Goal: Communication & Community: Participate in discussion

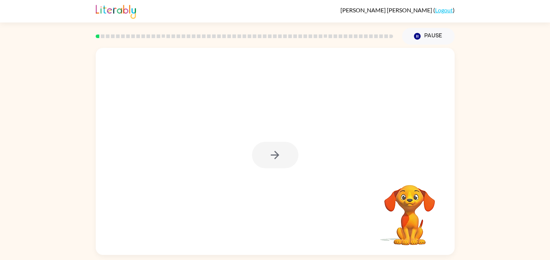
click at [445, 134] on div at bounding box center [275, 151] width 359 height 207
click at [276, 149] on icon "button" at bounding box center [274, 155] width 13 height 13
click at [276, 149] on div at bounding box center [257, 138] width 309 height 26
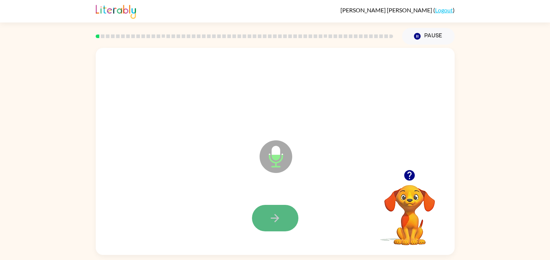
click at [280, 228] on button "button" at bounding box center [275, 218] width 46 height 26
click at [269, 216] on icon "button" at bounding box center [274, 218] width 13 height 13
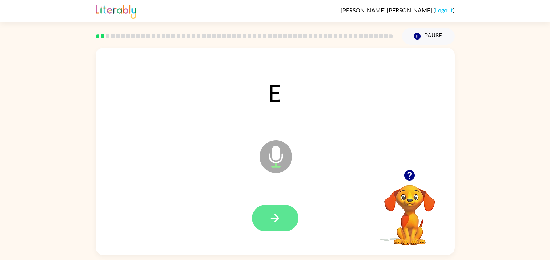
click at [294, 215] on button "button" at bounding box center [275, 218] width 46 height 26
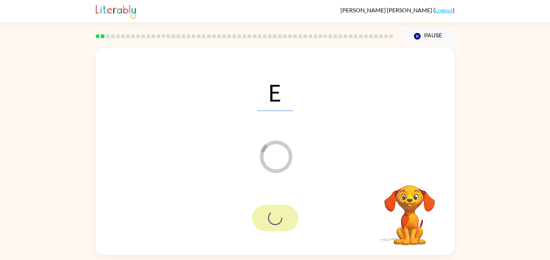
click at [294, 215] on div at bounding box center [275, 218] width 46 height 26
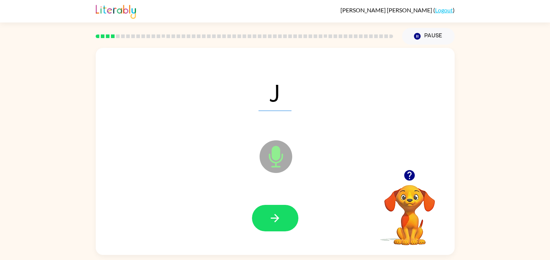
click at [78, 258] on div "[PERSON_NAME] ( Logout ) Pause Pause J Microphone The Microphone is here when i…" at bounding box center [275, 130] width 550 height 260
click at [276, 210] on button "button" at bounding box center [275, 218] width 46 height 26
click at [310, 225] on div at bounding box center [275, 217] width 344 height 59
click at [287, 223] on button "button" at bounding box center [275, 218] width 46 height 26
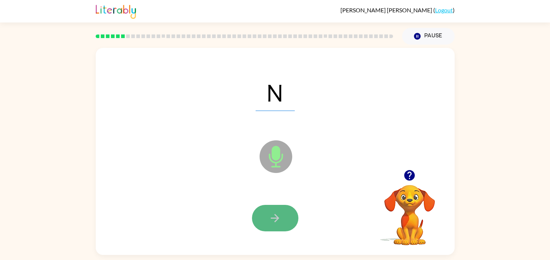
click at [288, 225] on button "button" at bounding box center [275, 218] width 46 height 26
click at [289, 229] on button "button" at bounding box center [275, 218] width 46 height 26
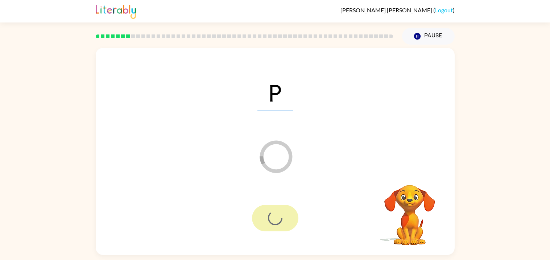
click at [289, 229] on div at bounding box center [275, 218] width 46 height 26
click at [257, 214] on div at bounding box center [275, 218] width 46 height 26
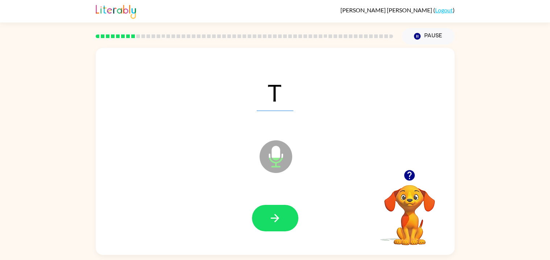
click at [274, 190] on icon "Microphone The Microphone is here when it is your turn to talk" at bounding box center [312, 165] width 109 height 54
click at [276, 212] on icon "button" at bounding box center [274, 218] width 13 height 13
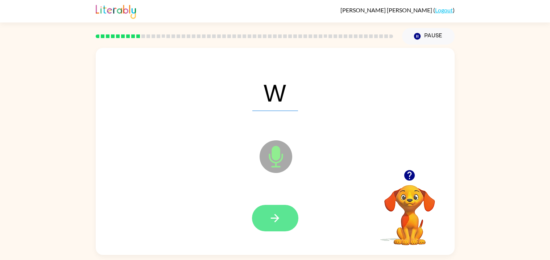
click at [279, 213] on icon "button" at bounding box center [274, 218] width 13 height 13
click at [279, 214] on icon "button" at bounding box center [274, 218] width 13 height 13
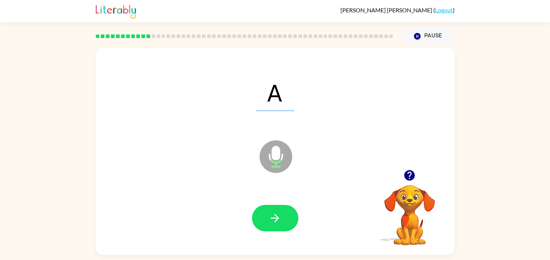
click at [279, 214] on icon "button" at bounding box center [274, 218] width 13 height 13
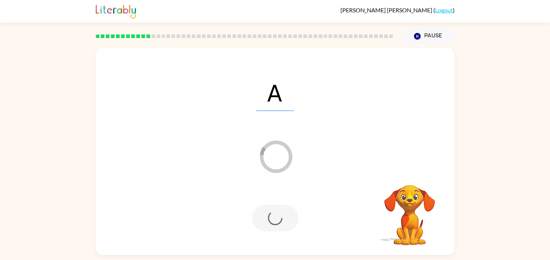
click at [276, 219] on div at bounding box center [275, 218] width 46 height 26
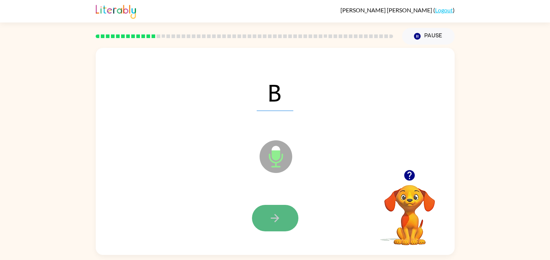
click at [273, 214] on icon "button" at bounding box center [274, 218] width 13 height 13
click at [286, 216] on button "button" at bounding box center [275, 218] width 46 height 26
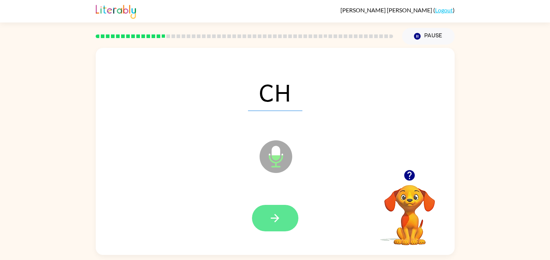
click at [270, 207] on button "button" at bounding box center [275, 218] width 46 height 26
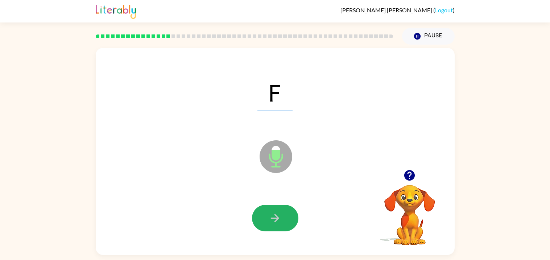
click at [270, 207] on button "button" at bounding box center [275, 218] width 46 height 26
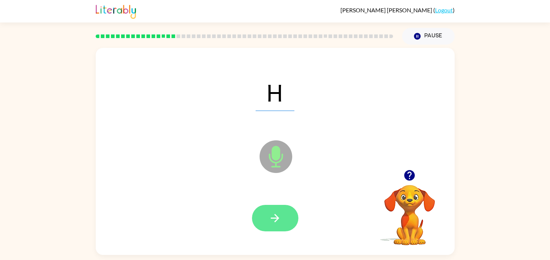
click at [270, 207] on button "button" at bounding box center [275, 218] width 46 height 26
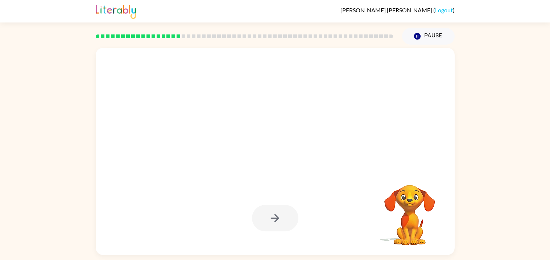
click at [297, 242] on div at bounding box center [275, 217] width 344 height 59
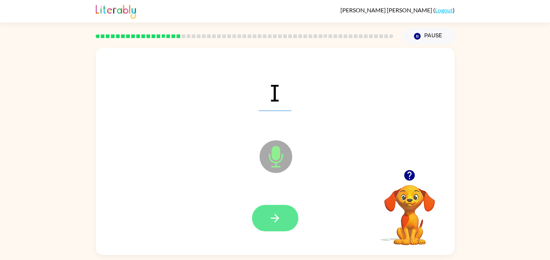
click at [276, 226] on button "button" at bounding box center [275, 218] width 46 height 26
click at [277, 217] on icon "button" at bounding box center [275, 218] width 8 height 8
click at [271, 213] on icon "button" at bounding box center [274, 218] width 13 height 13
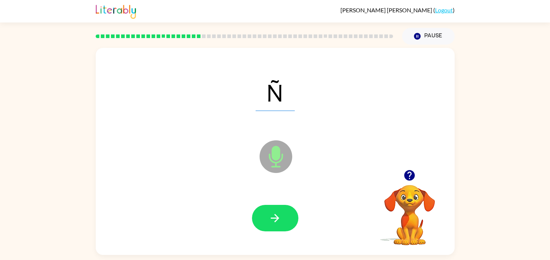
click at [271, 213] on icon "button" at bounding box center [274, 218] width 13 height 13
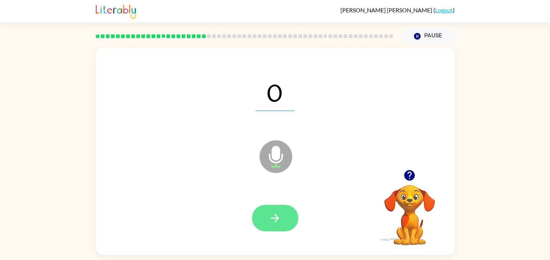
click at [267, 212] on button "button" at bounding box center [275, 218] width 46 height 26
click at [289, 226] on button "button" at bounding box center [275, 218] width 46 height 26
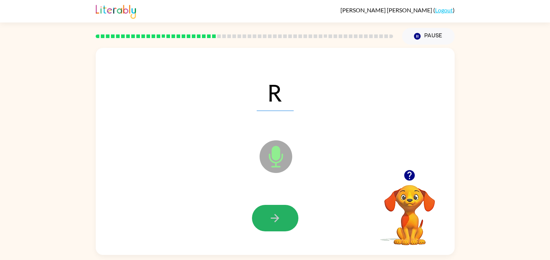
click at [289, 226] on button "button" at bounding box center [275, 218] width 46 height 26
click at [285, 218] on button "button" at bounding box center [275, 218] width 46 height 26
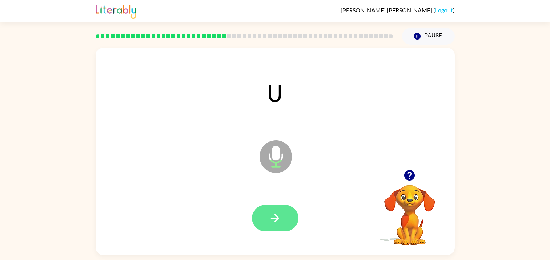
click at [278, 215] on icon "button" at bounding box center [274, 218] width 13 height 13
click at [287, 211] on button "button" at bounding box center [275, 218] width 46 height 26
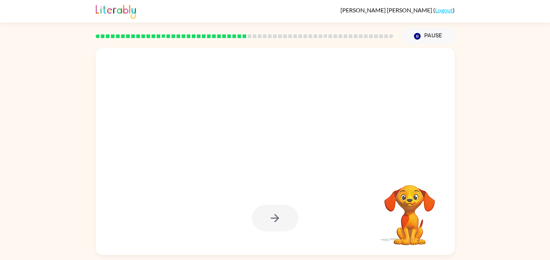
click at [280, 213] on div at bounding box center [275, 218] width 46 height 26
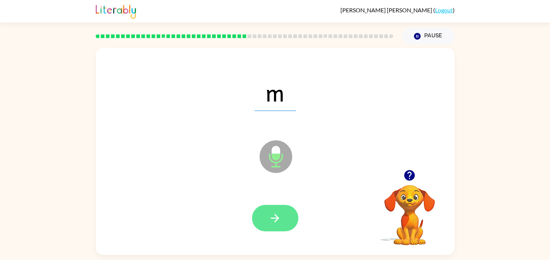
click at [275, 206] on button "button" at bounding box center [275, 218] width 46 height 26
click at [266, 211] on button "button" at bounding box center [275, 218] width 46 height 26
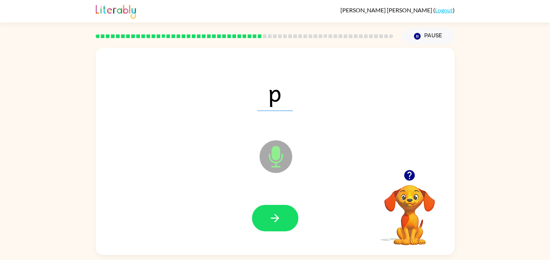
click at [266, 211] on button "button" at bounding box center [275, 218] width 46 height 26
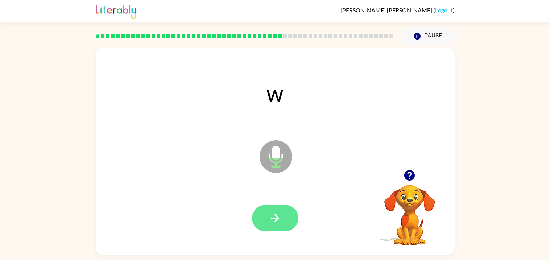
click at [265, 224] on button "button" at bounding box center [275, 218] width 46 height 26
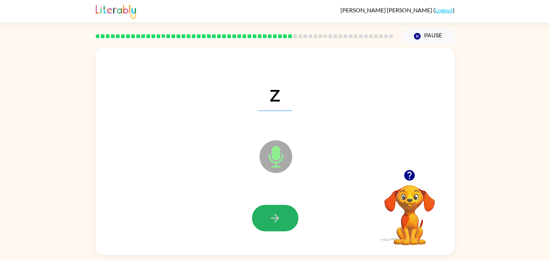
click at [265, 224] on button "button" at bounding box center [275, 218] width 46 height 26
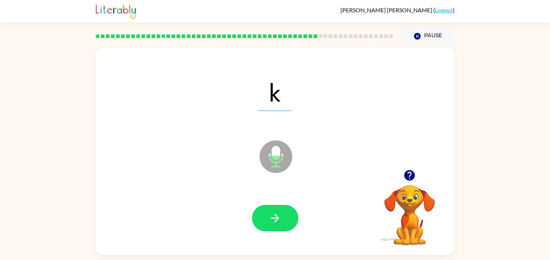
click at [265, 224] on button "button" at bounding box center [275, 218] width 46 height 26
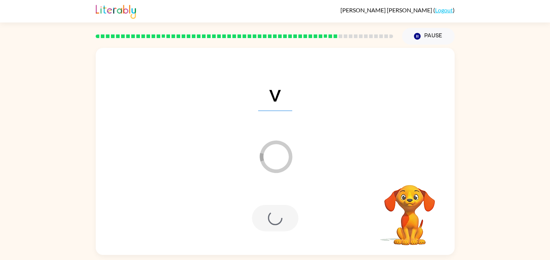
click at [265, 224] on div at bounding box center [275, 218] width 46 height 26
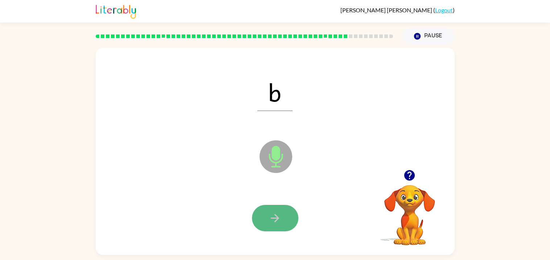
click at [264, 224] on button "button" at bounding box center [275, 218] width 46 height 26
click at [269, 211] on button "button" at bounding box center [275, 218] width 46 height 26
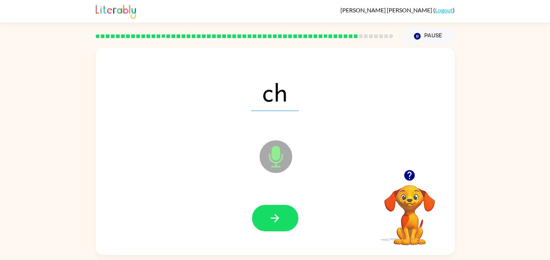
click at [271, 210] on button "button" at bounding box center [275, 218] width 46 height 26
click at [271, 210] on div at bounding box center [275, 218] width 46 height 26
click at [269, 216] on icon "button" at bounding box center [274, 218] width 13 height 13
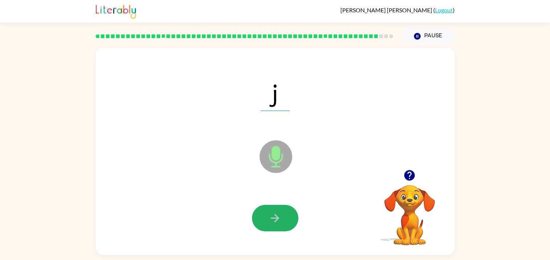
click at [269, 216] on icon "button" at bounding box center [274, 218] width 13 height 13
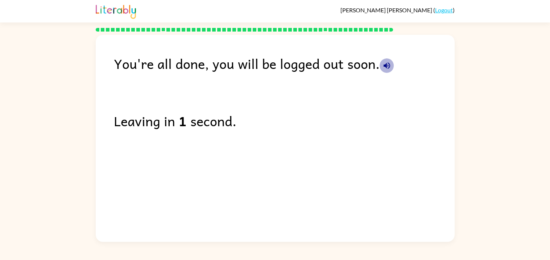
click at [386, 64] on icon "button" at bounding box center [386, 65] width 9 height 9
